Goal: Check status: Check status

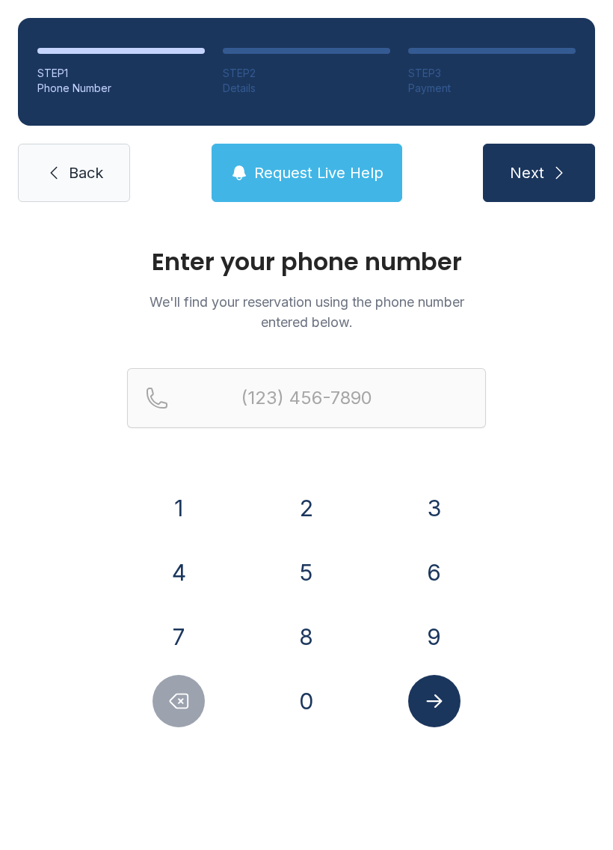
click at [320, 631] on button "8" at bounding box center [306, 636] width 52 height 52
click at [191, 506] on button "1" at bounding box center [179, 508] width 52 height 52
click at [451, 493] on button "3" at bounding box center [434, 508] width 52 height 52
click at [304, 629] on button "8" at bounding box center [306, 636] width 52 height 52
click at [190, 572] on button "4" at bounding box center [179, 572] width 52 height 52
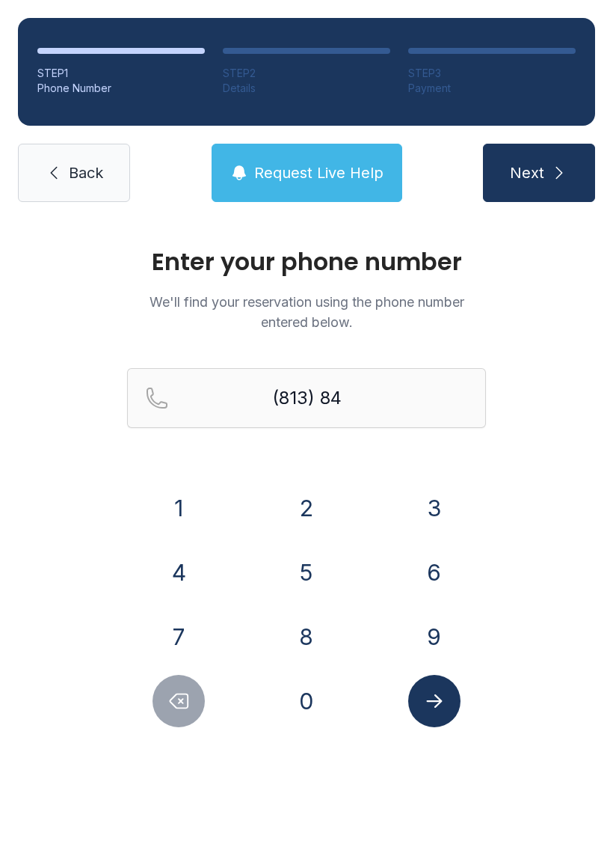
click at [180, 628] on button "7" at bounding box center [179, 636] width 52 height 52
click at [311, 568] on button "5" at bounding box center [306, 572] width 52 height 52
click at [184, 504] on button "1" at bounding box center [179, 508] width 52 height 52
click at [297, 514] on button "2" at bounding box center [306, 508] width 52 height 52
click at [171, 566] on button "4" at bounding box center [179, 572] width 52 height 52
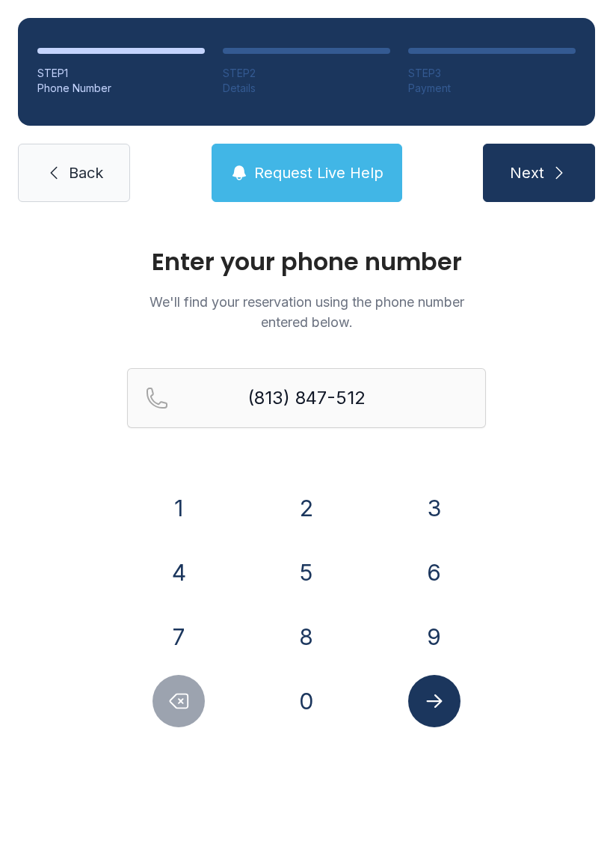
type input "[PHONE_NUMBER]"
click at [436, 696] on icon "Submit lookup form" at bounding box center [434, 700] width 16 height 13
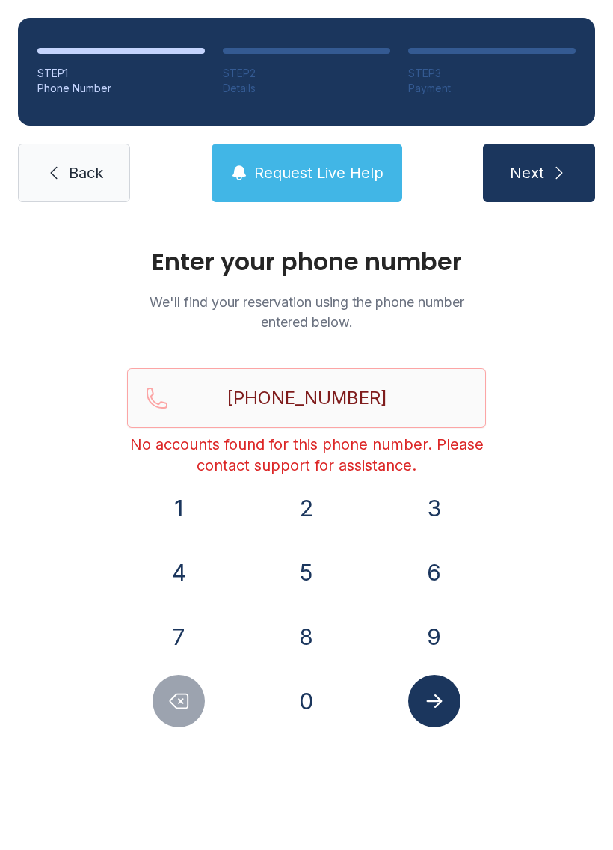
click at [86, 811] on main "Enter your phone number We'll find your reservation using the phone number ente…" at bounding box center [306, 535] width 613 height 630
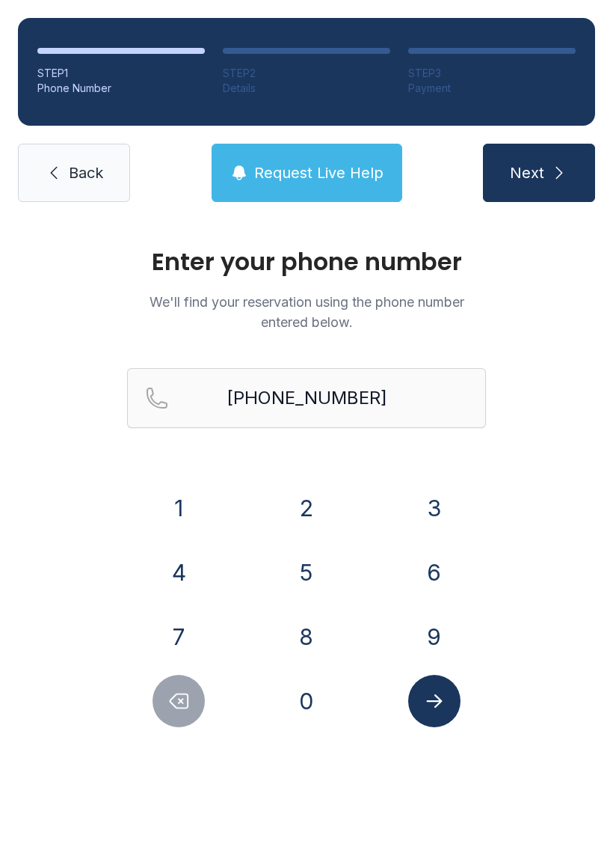
click at [76, 762] on div "Enter your phone number We'll find your reservation using the phone number ente…" at bounding box center [306, 503] width 613 height 567
click at [61, 155] on link "Back" at bounding box center [74, 173] width 112 height 58
